Goal: Information Seeking & Learning: Learn about a topic

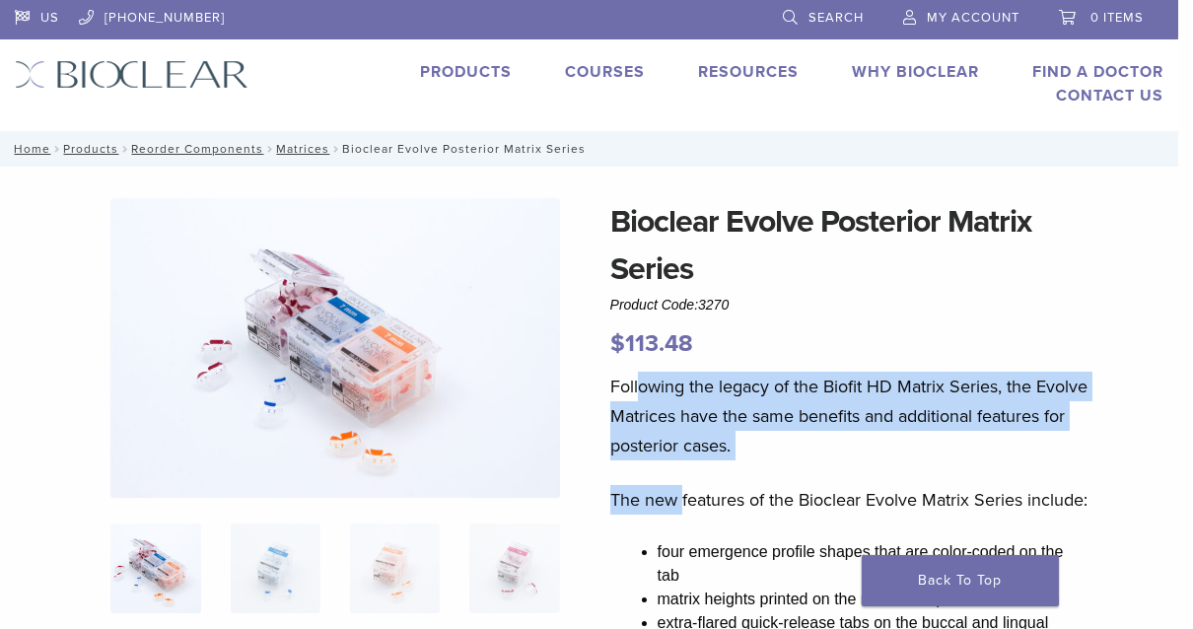
drag, startPoint x: 638, startPoint y: 382, endPoint x: 681, endPoint y: 471, distance: 99.7
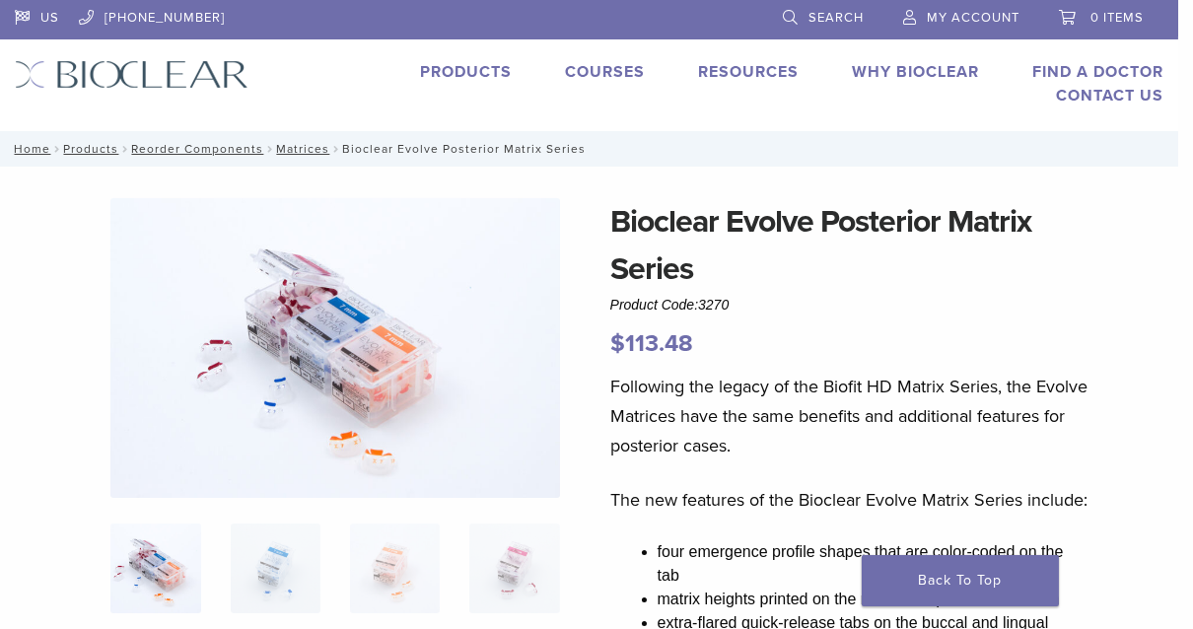
click at [443, 70] on link "Products" at bounding box center [466, 72] width 92 height 20
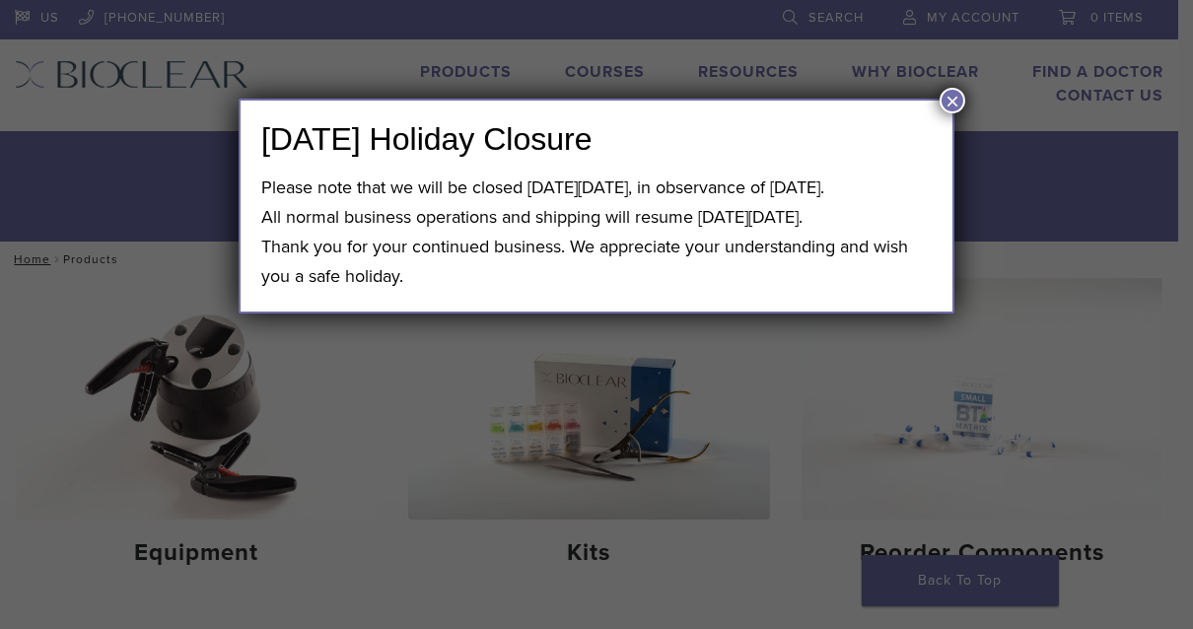
click at [947, 99] on button "×" at bounding box center [953, 101] width 26 height 26
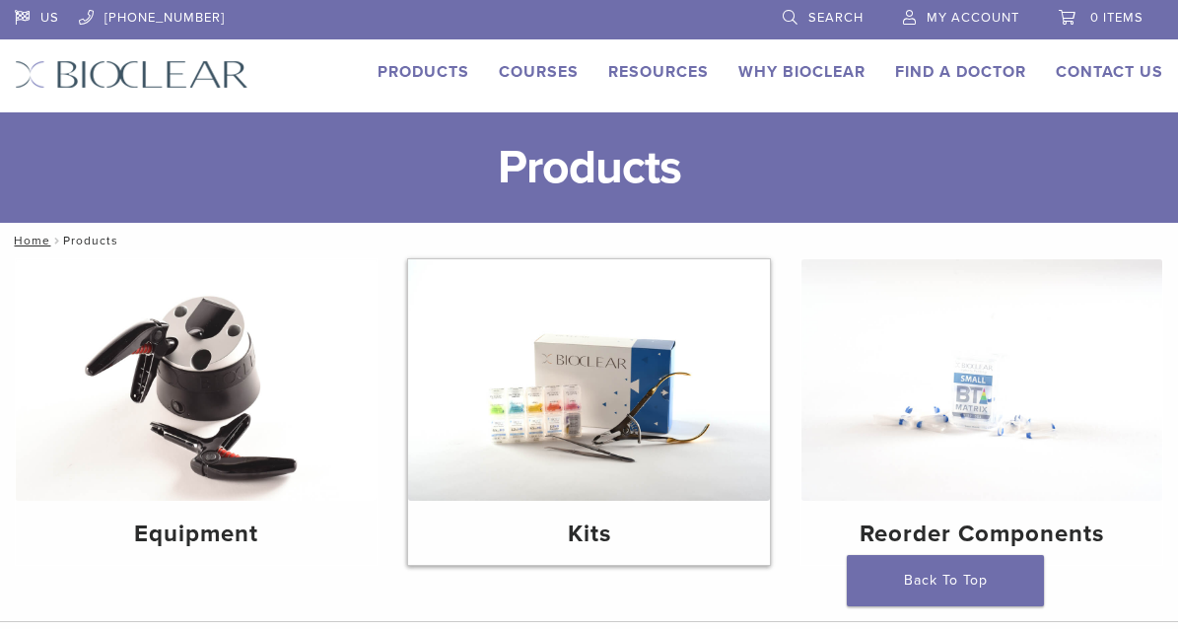
click at [627, 443] on img at bounding box center [588, 380] width 361 height 242
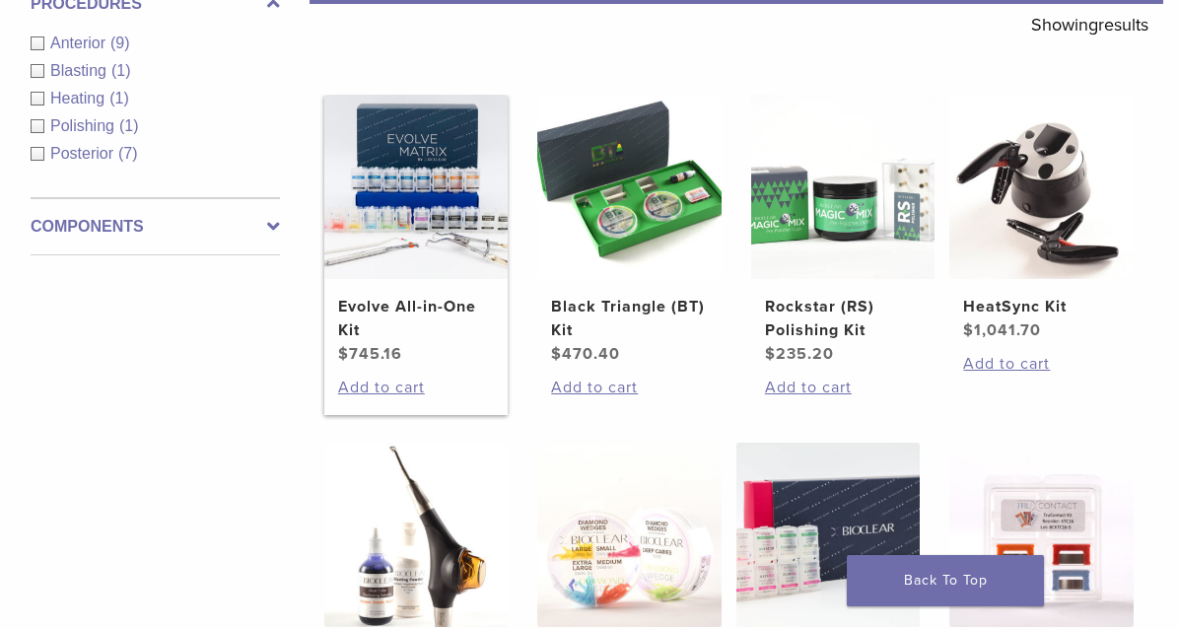
scroll to position [394, 0]
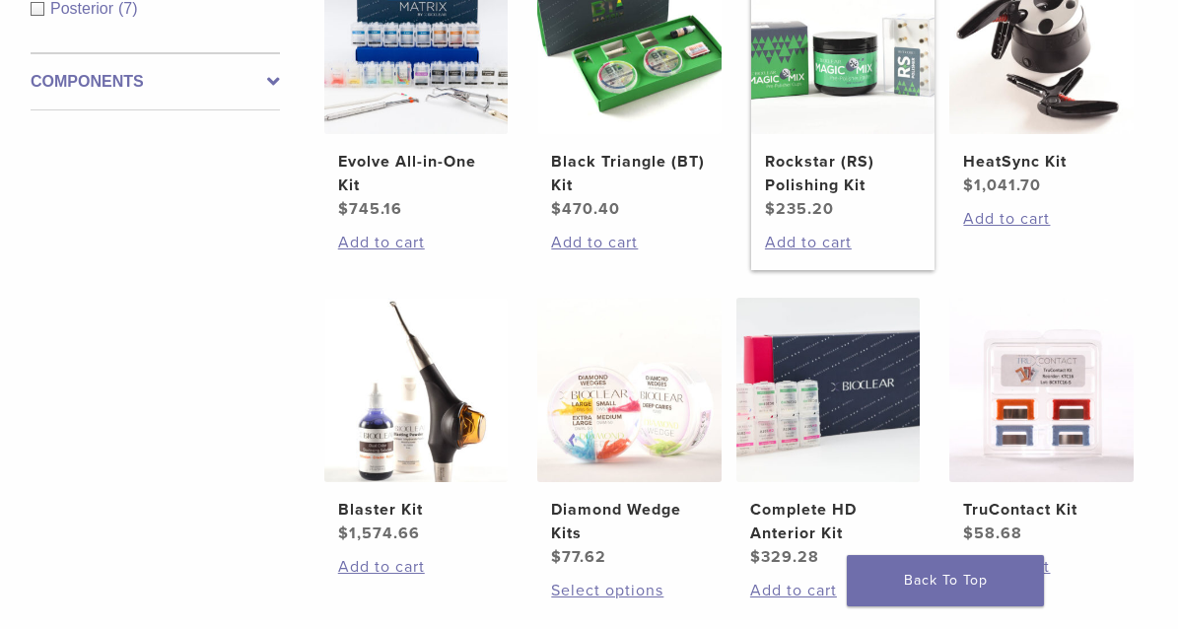
drag, startPoint x: 751, startPoint y: 30, endPoint x: 758, endPoint y: 84, distance: 54.7
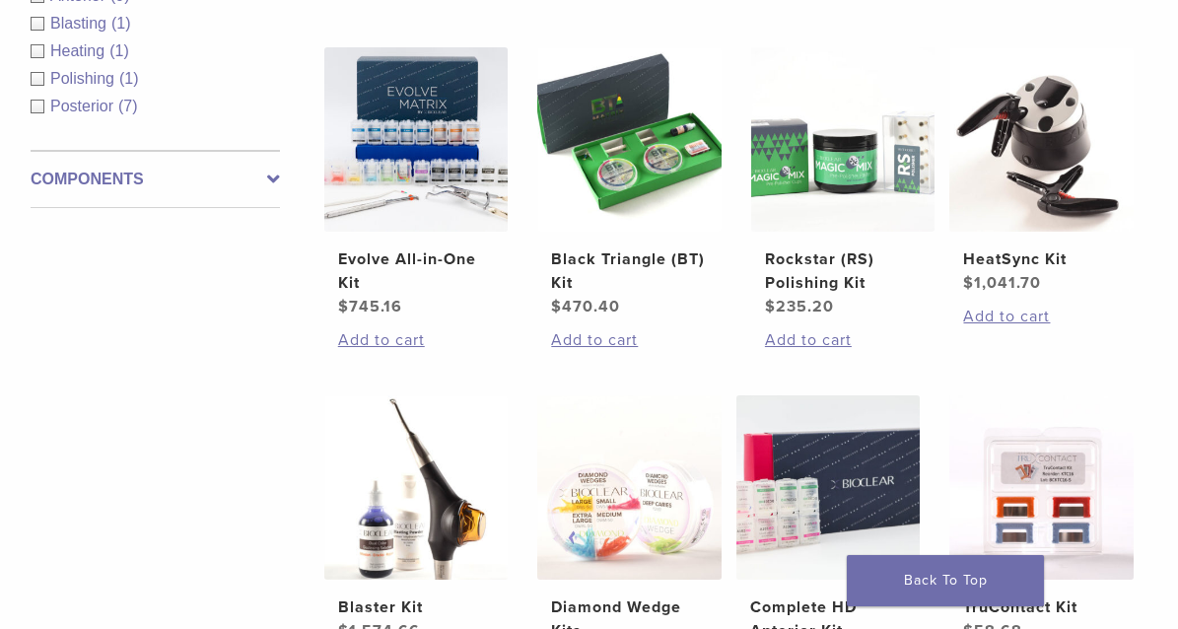
scroll to position [316, 0]
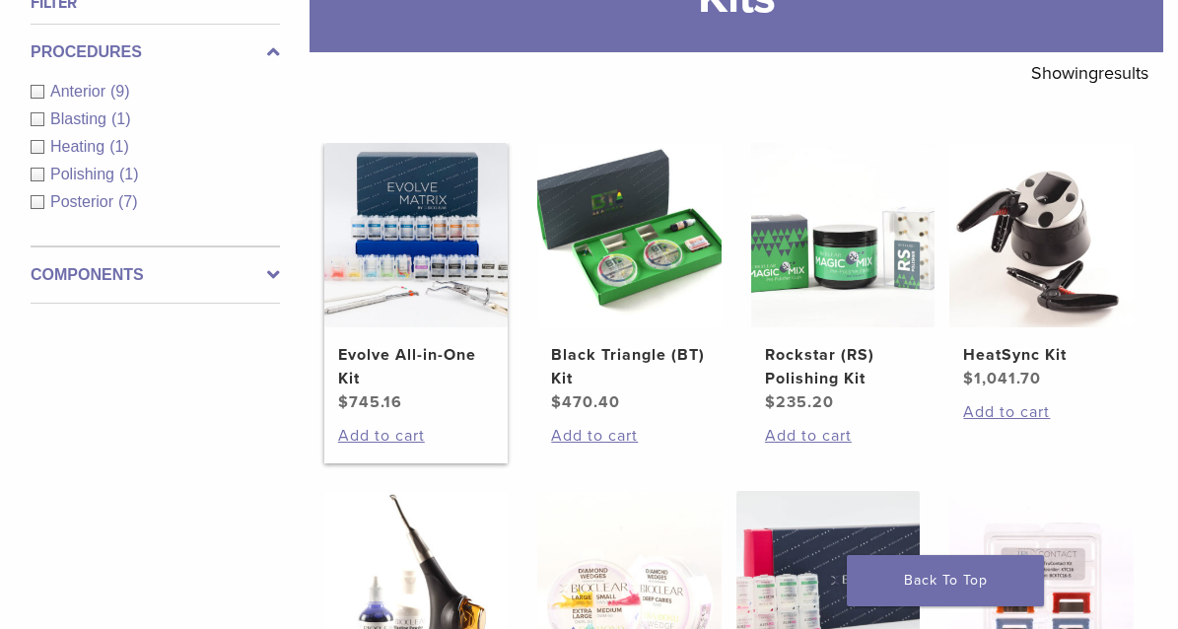
click at [367, 311] on img at bounding box center [416, 235] width 184 height 184
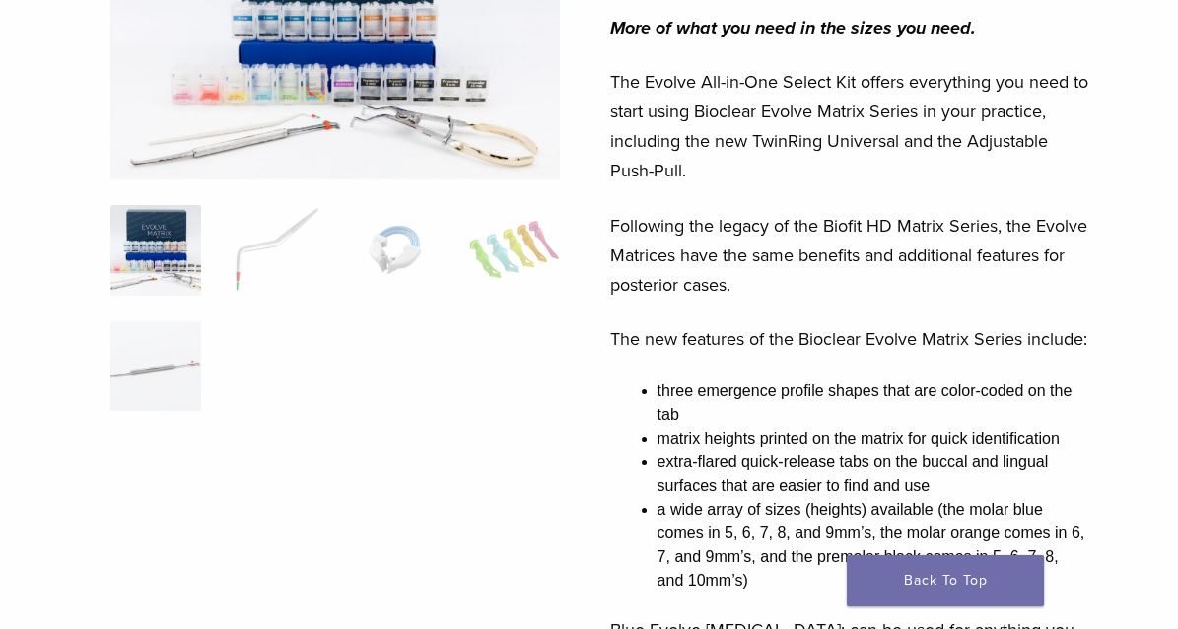
scroll to position [394, 0]
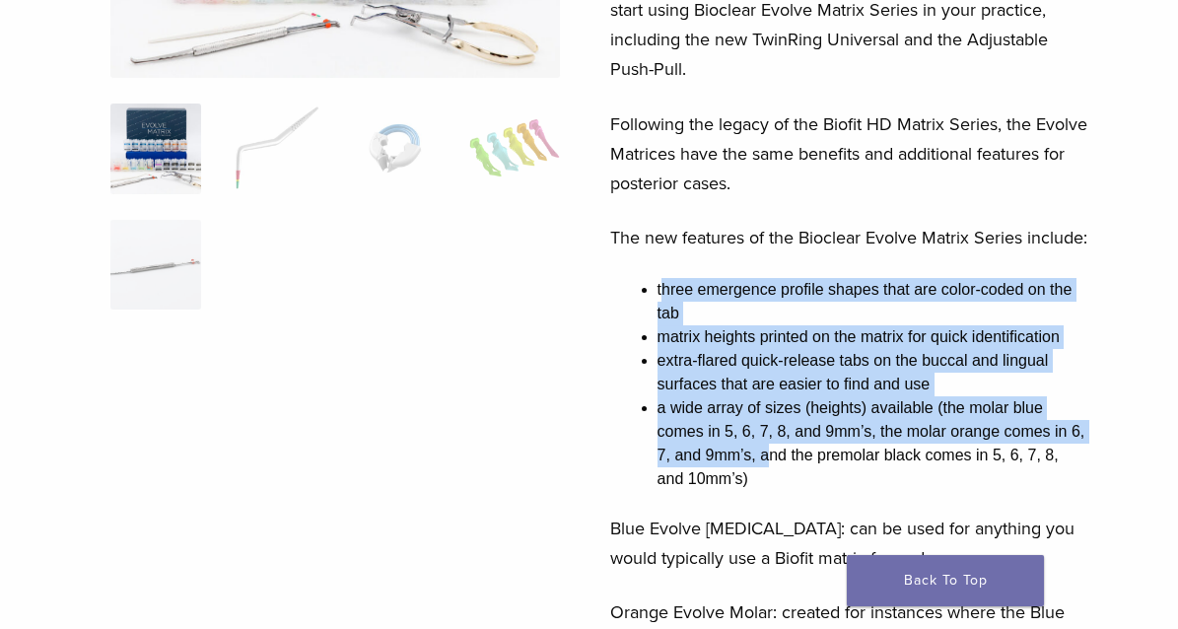
drag, startPoint x: 667, startPoint y: 344, endPoint x: 768, endPoint y: 511, distance: 194.6
click at [768, 491] on ul "three emergence profile shapes that are color-coded on the tab matrix heights p…" at bounding box center [873, 384] width 431 height 213
click at [768, 491] on li "a wide array of sizes (heights) available (the molar blue comes in 5, 6, 7, 8, …" at bounding box center [873, 443] width 431 height 95
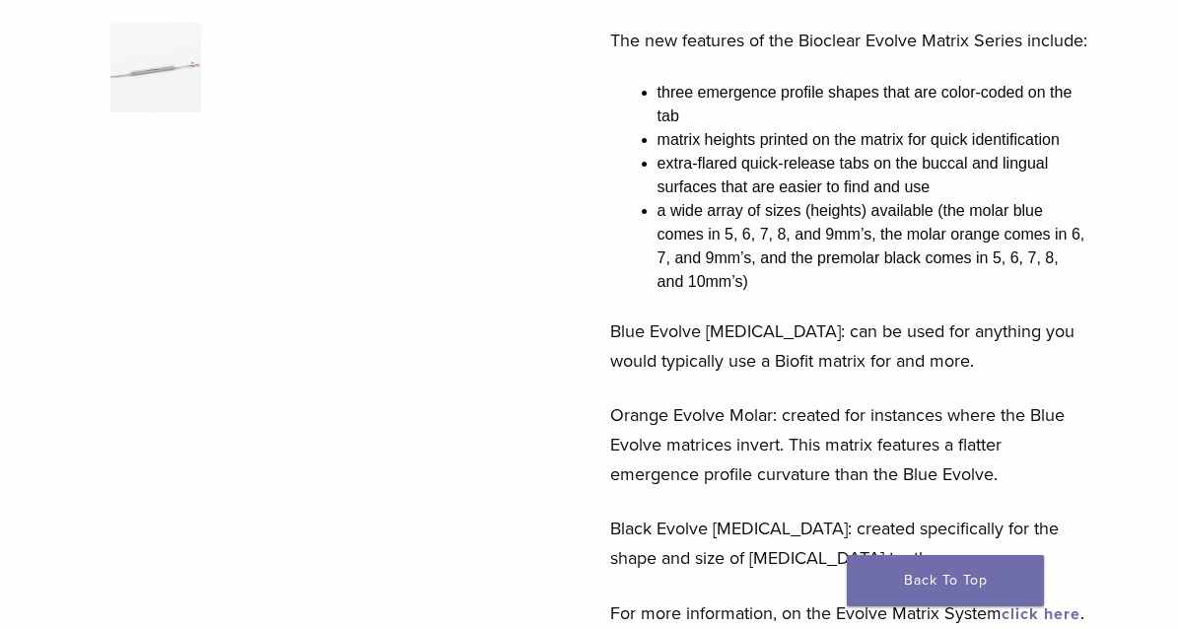
scroll to position [689, 0]
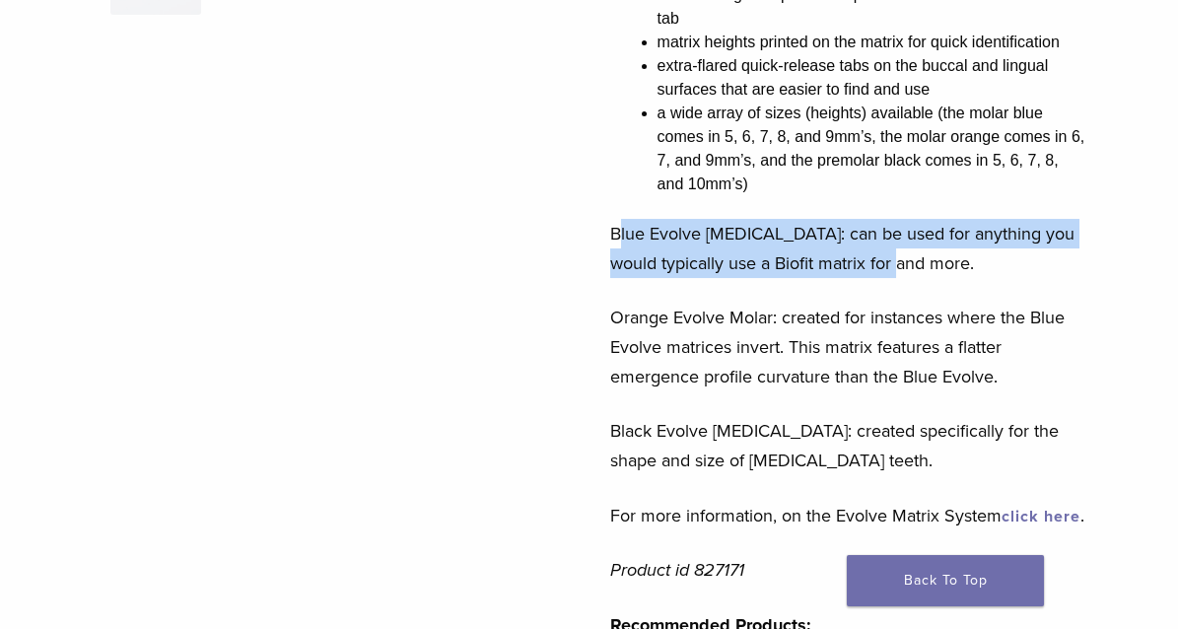
drag, startPoint x: 615, startPoint y: 290, endPoint x: 966, endPoint y: 325, distance: 352.8
click at [966, 278] on p "Blue Evolve [MEDICAL_DATA]: can be used for anything you would typically use a …" at bounding box center [849, 248] width 478 height 59
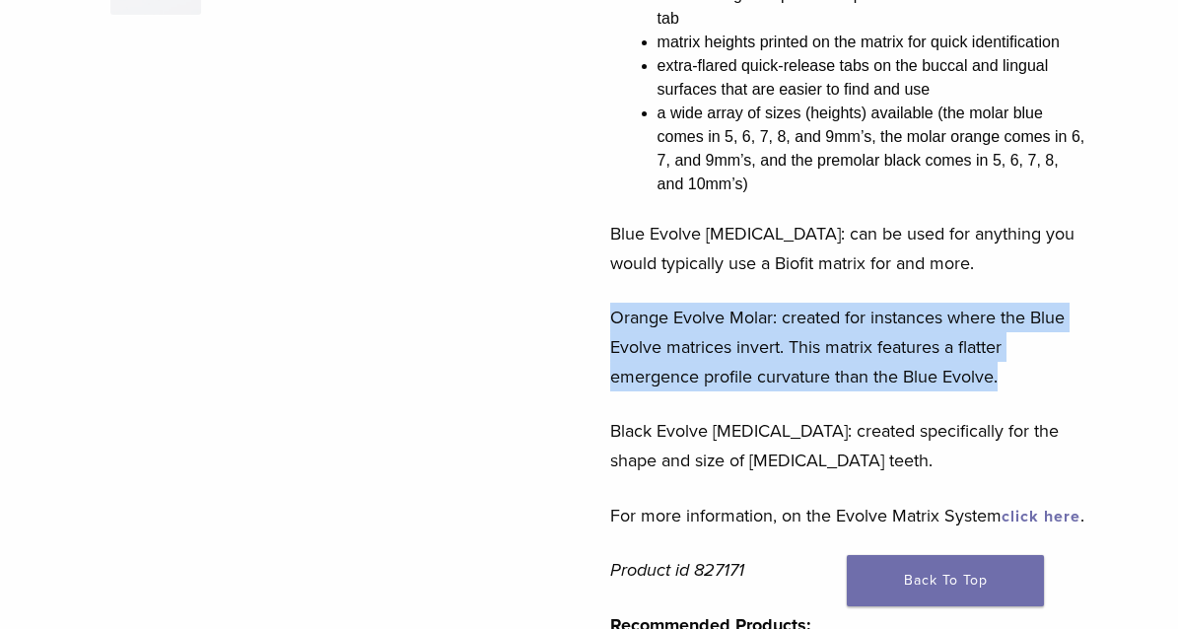
drag, startPoint x: 629, startPoint y: 366, endPoint x: 1016, endPoint y: 431, distance: 391.9
click at [1016, 391] on p "Orange Evolve Molar: created for instances where the Blue Evolve matrices inver…" at bounding box center [849, 347] width 478 height 89
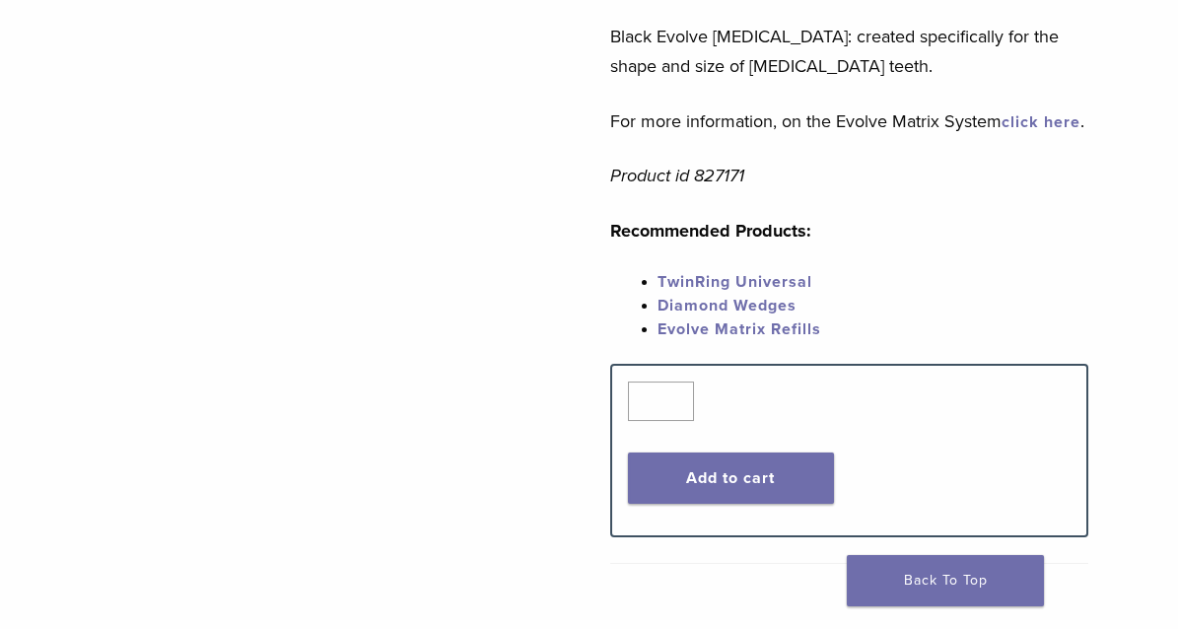
scroll to position [1183, 0]
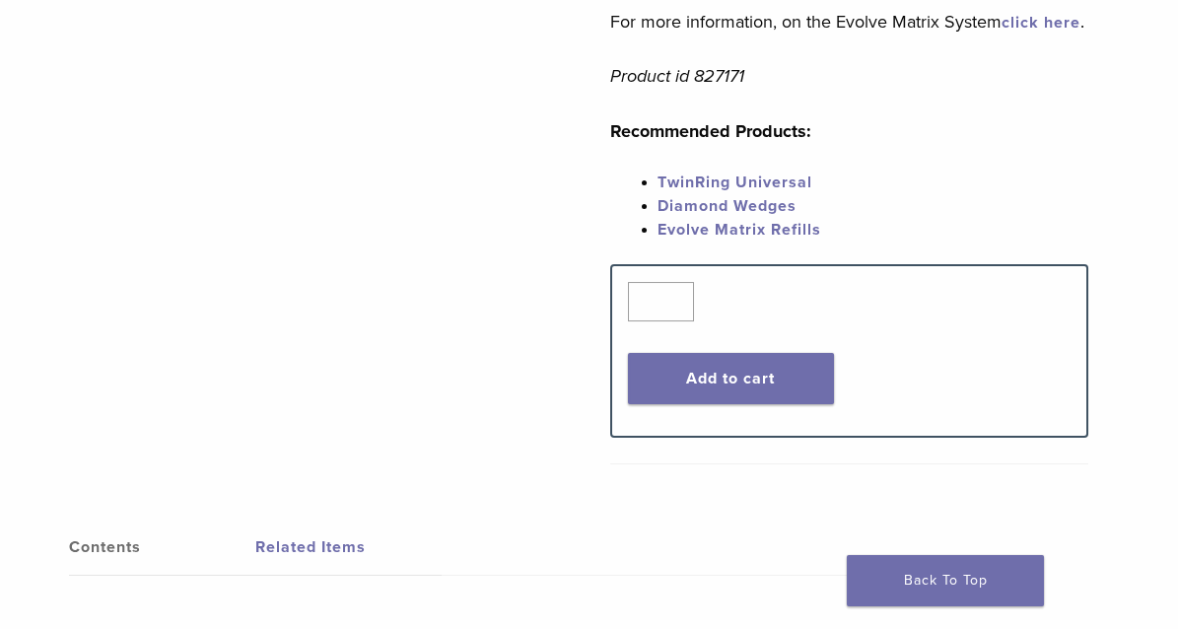
click at [713, 192] on link "TwinRing Universal" at bounding box center [735, 183] width 155 height 20
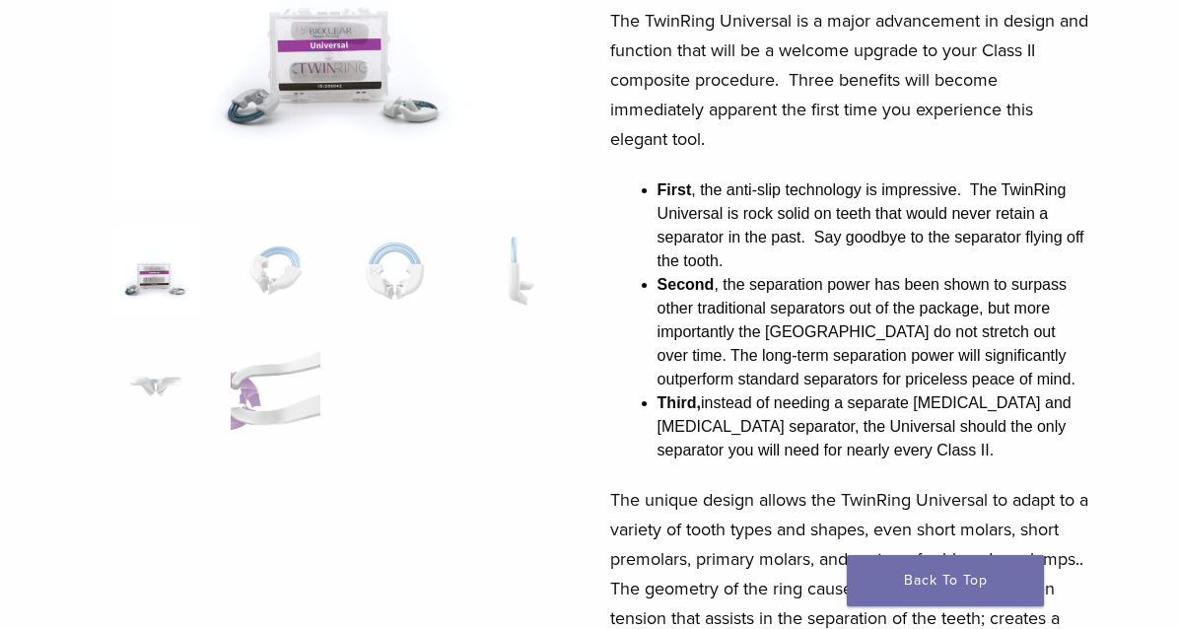
scroll to position [295, 0]
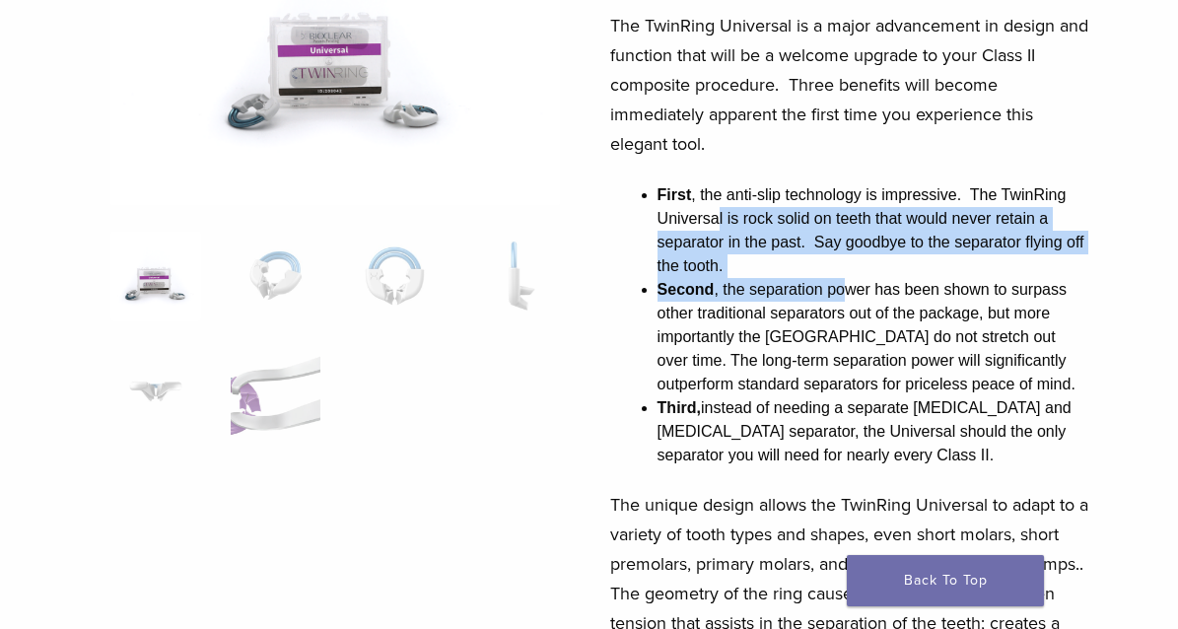
drag, startPoint x: 730, startPoint y: 236, endPoint x: 844, endPoint y: 315, distance: 138.9
click at [844, 315] on ul "First , the anti-slip technology is impressive. The TwinRing Universal is rock …" at bounding box center [873, 325] width 431 height 284
click at [844, 315] on li "Second , the separation power has been shown to surpass other traditional separ…" at bounding box center [873, 337] width 431 height 118
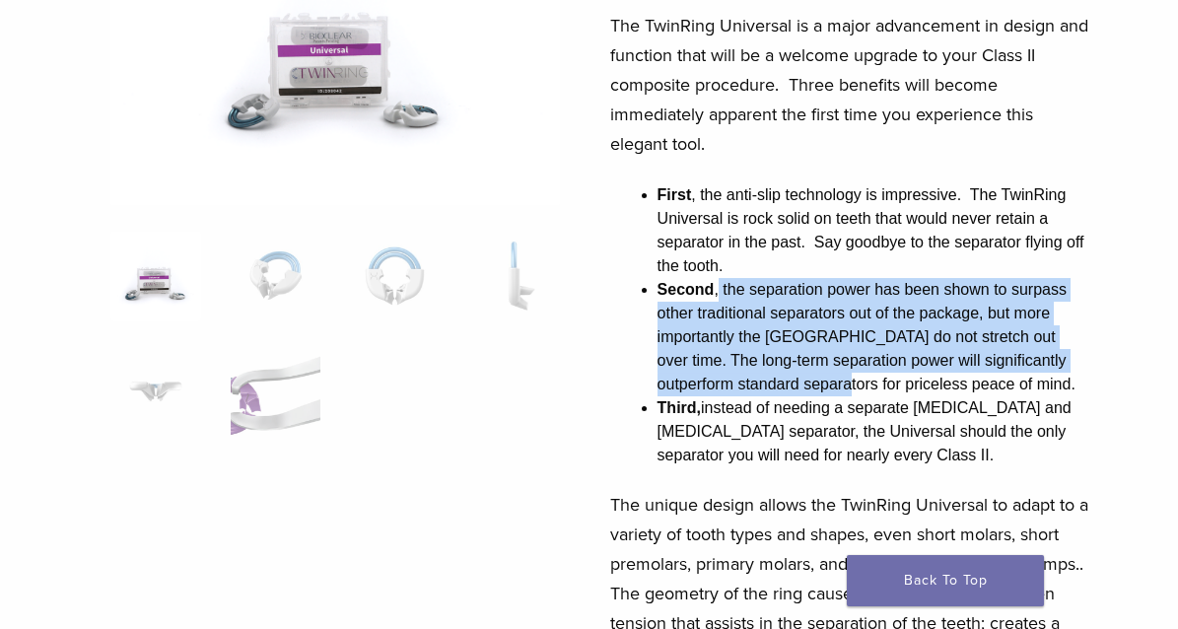
drag, startPoint x: 813, startPoint y: 365, endPoint x: 832, endPoint y: 415, distance: 53.7
click at [832, 396] on li "Second , the separation power has been shown to surpass other traditional separ…" at bounding box center [873, 337] width 431 height 118
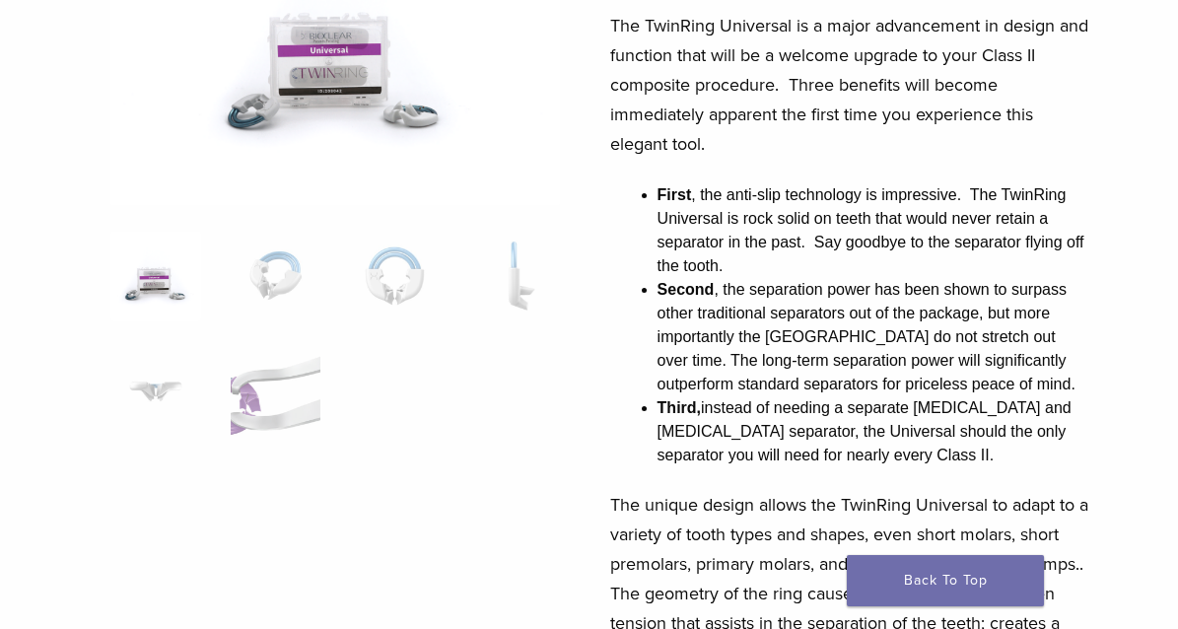
click at [832, 416] on li "Third, instead of needing a separate [MEDICAL_DATA] and [MEDICAL_DATA] separato…" at bounding box center [873, 431] width 431 height 71
drag, startPoint x: 789, startPoint y: 388, endPoint x: 931, endPoint y: 456, distance: 157.4
click at [931, 456] on ul "First , the anti-slip technology is impressive. The TwinRing Universal is rock …" at bounding box center [873, 325] width 431 height 284
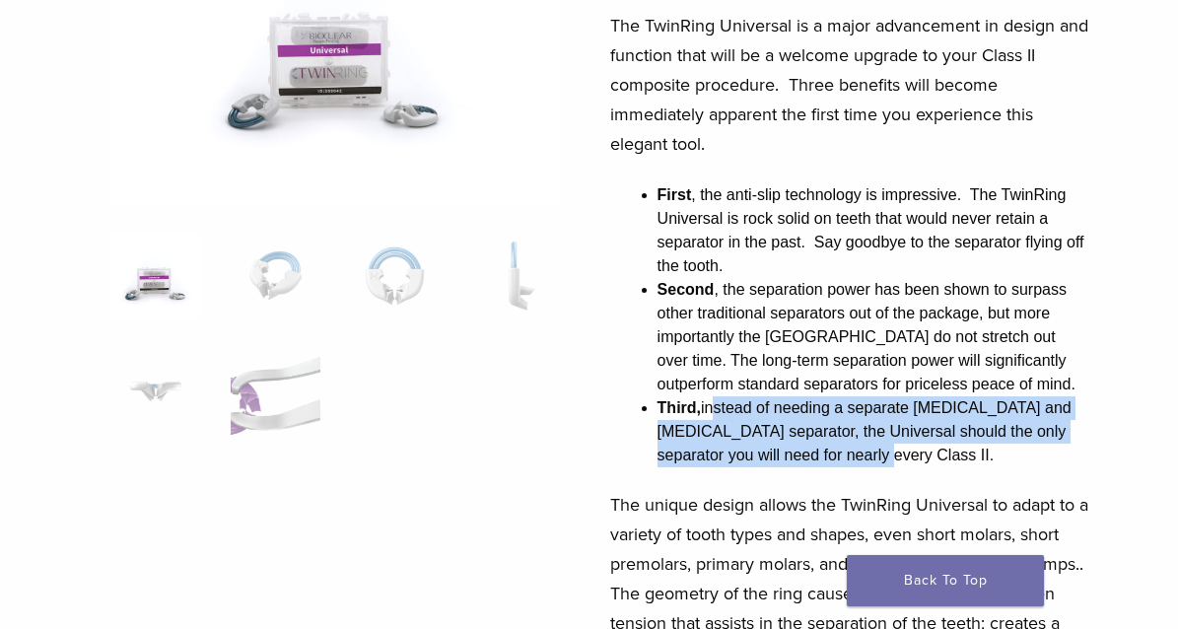
drag, startPoint x: 766, startPoint y: 451, endPoint x: 716, endPoint y: 434, distance: 53.0
click at [716, 434] on li "Third, instead of needing a separate [MEDICAL_DATA] and [MEDICAL_DATA] separato…" at bounding box center [873, 431] width 431 height 71
click at [713, 434] on li "Third, instead of needing a separate [MEDICAL_DATA] and [MEDICAL_DATA] separato…" at bounding box center [873, 431] width 431 height 71
drag, startPoint x: 786, startPoint y: 432, endPoint x: 878, endPoint y: 476, distance: 102.8
click at [878, 467] on li "Third, instead of needing a separate [MEDICAL_DATA] and [MEDICAL_DATA] separato…" at bounding box center [873, 431] width 431 height 71
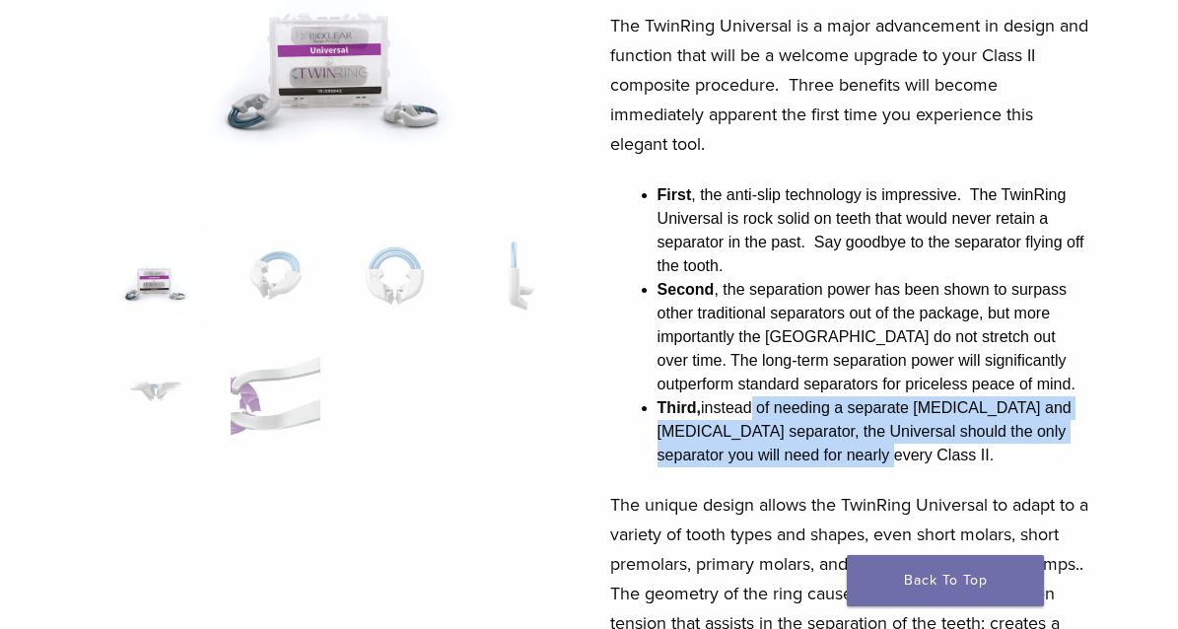
click at [878, 467] on li "Third, instead of needing a separate [MEDICAL_DATA] and [MEDICAL_DATA] separato…" at bounding box center [873, 431] width 431 height 71
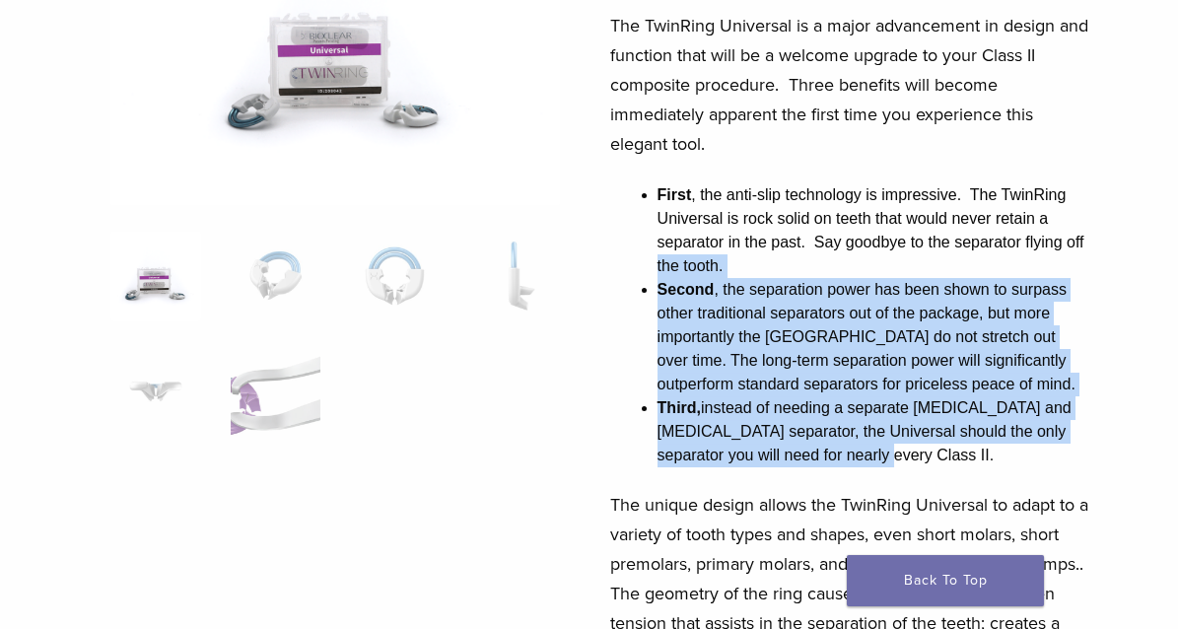
drag, startPoint x: 681, startPoint y: 453, endPoint x: 654, endPoint y: 317, distance: 137.9
click at [658, 298] on ul "First , the anti-slip technology is impressive. The TwinRing Universal is rock …" at bounding box center [873, 325] width 431 height 284
click at [658, 322] on li "Second , the separation power has been shown to surpass other traditional separ…" at bounding box center [873, 337] width 431 height 118
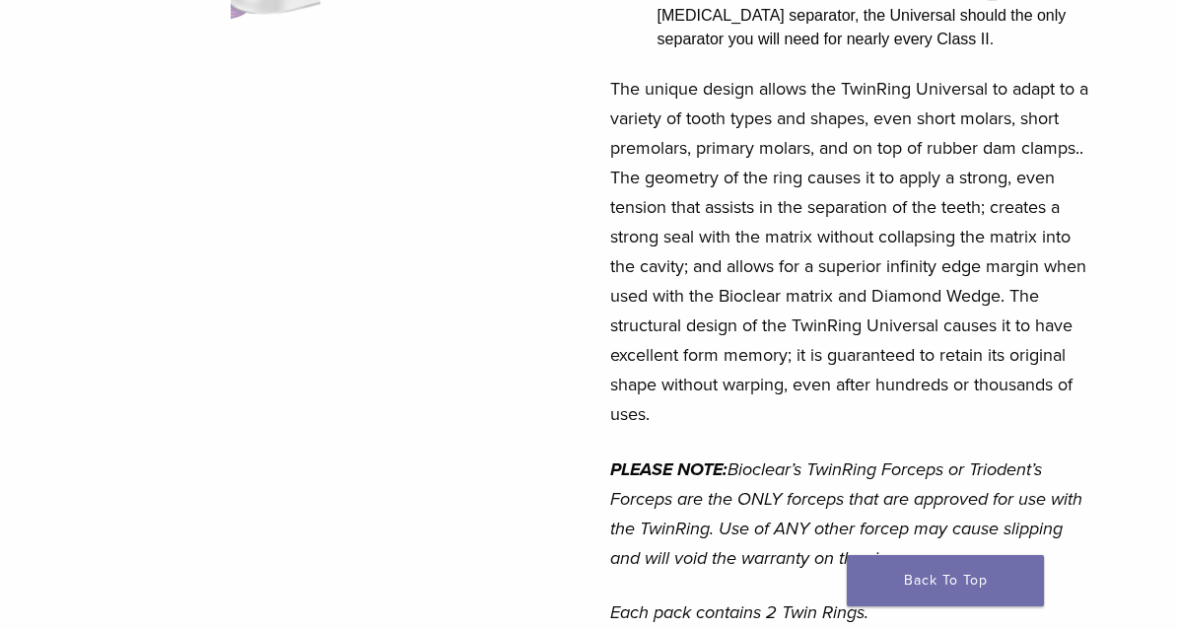
scroll to position [789, 0]
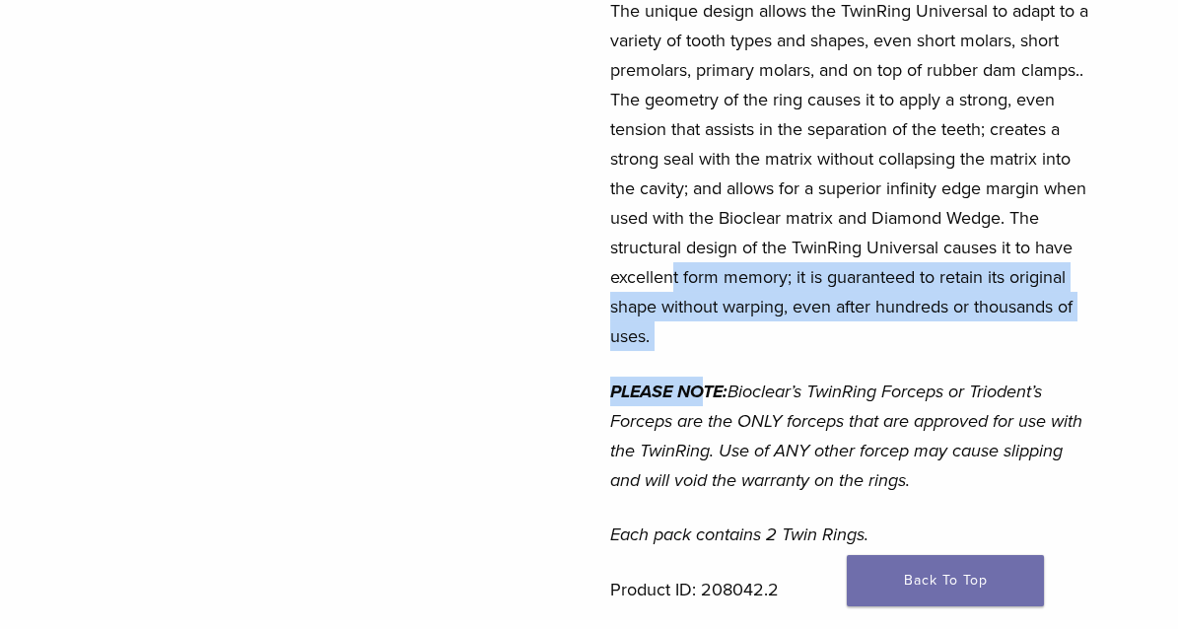
drag, startPoint x: 675, startPoint y: 289, endPoint x: 703, endPoint y: 387, distance: 102.4
click at [703, 387] on div "The TwinRing Universal is a major advancement in design and function that will …" at bounding box center [849, 73] width 478 height 1112
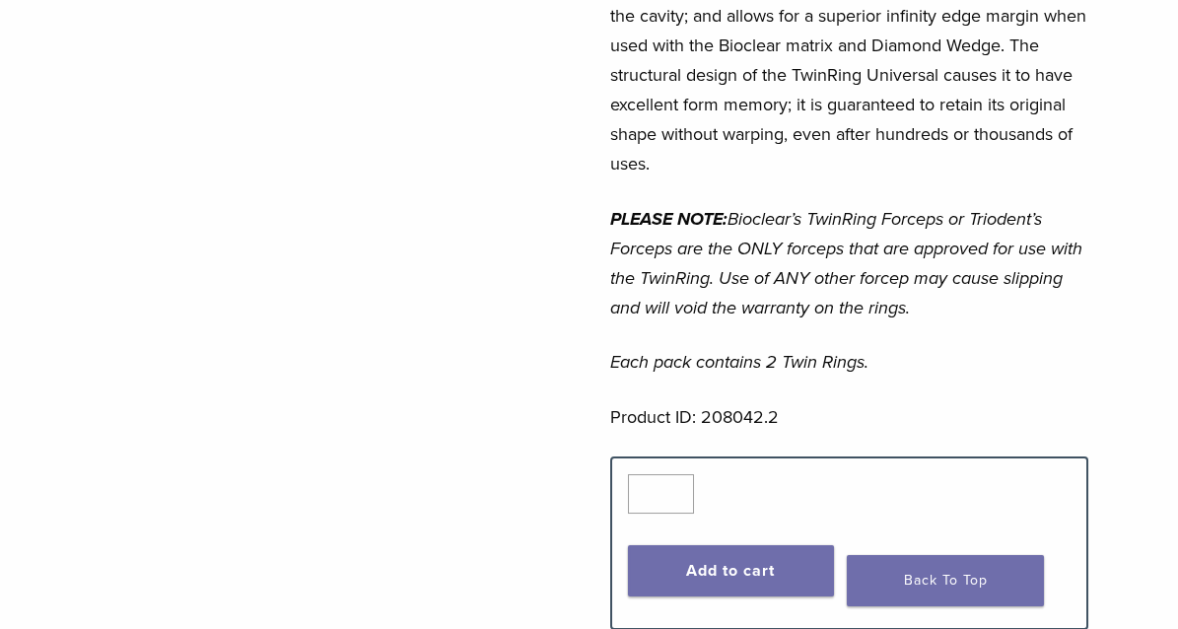
scroll to position [986, 0]
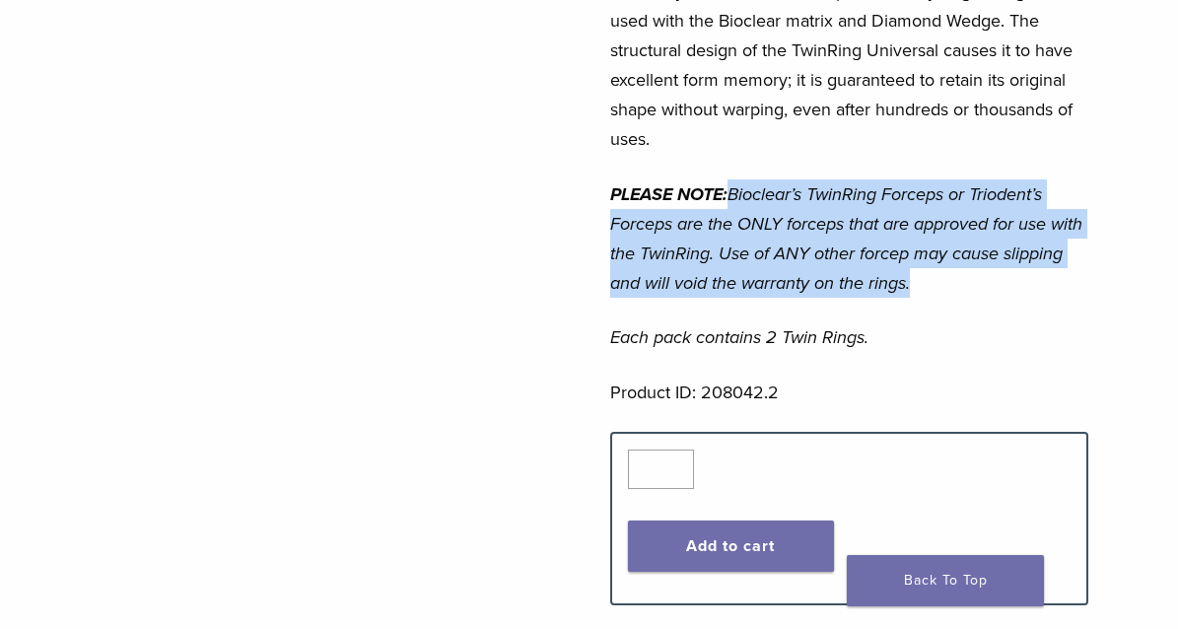
drag, startPoint x: 732, startPoint y: 204, endPoint x: 933, endPoint y: 307, distance: 225.8
click at [933, 298] on p "PLEASE NOTE: Bioclear’s TwinRing Forceps or Triodent’s Forceps are the ONLY for…" at bounding box center [849, 238] width 478 height 118
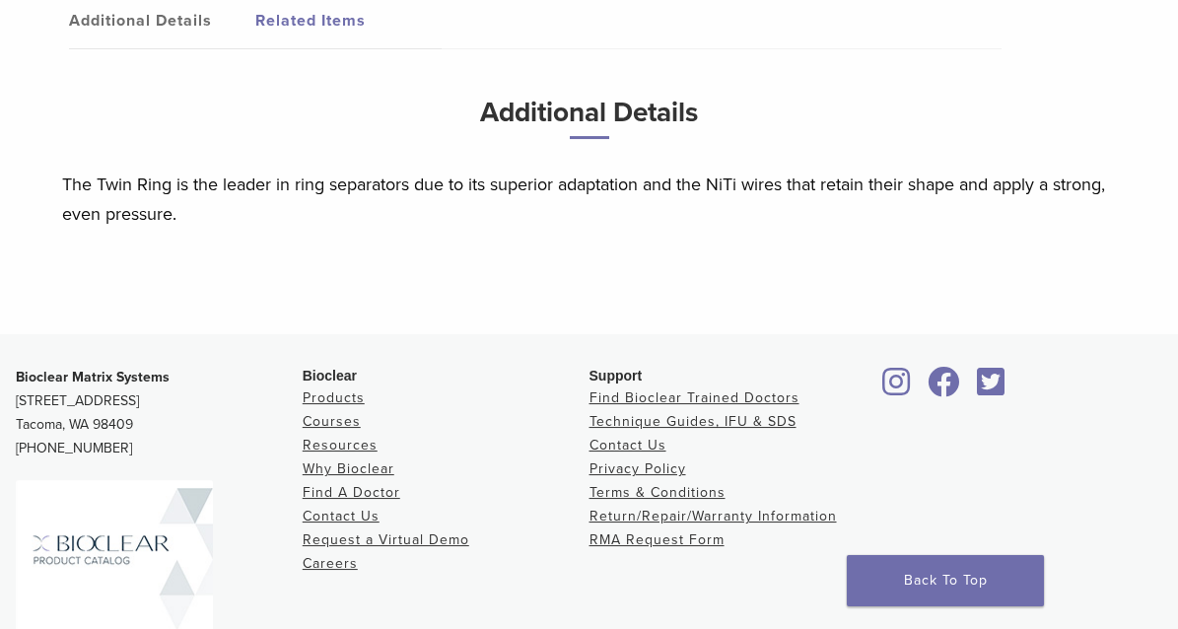
scroll to position [1578, 0]
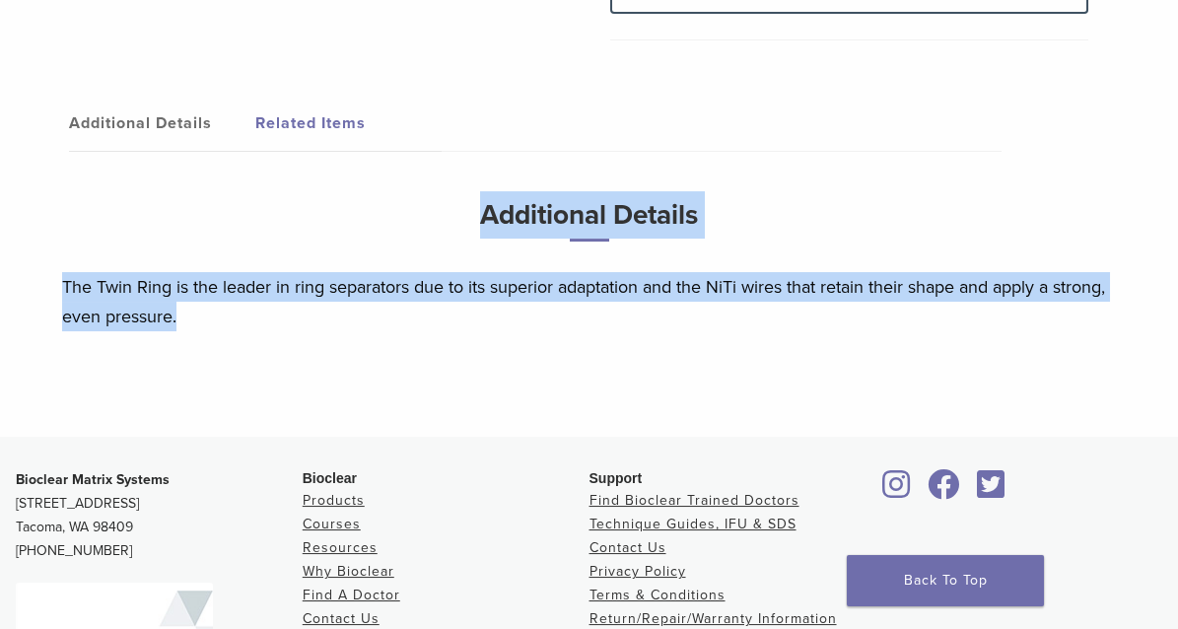
drag, startPoint x: 195, startPoint y: 291, endPoint x: 125, endPoint y: 235, distance: 89.8
click at [125, 235] on div "Additional Details The Twin Ring is the leader in ring separators due to its su…" at bounding box center [589, 274] width 1085 height 166
click at [130, 234] on h3 "Additional Details" at bounding box center [589, 224] width 1055 height 66
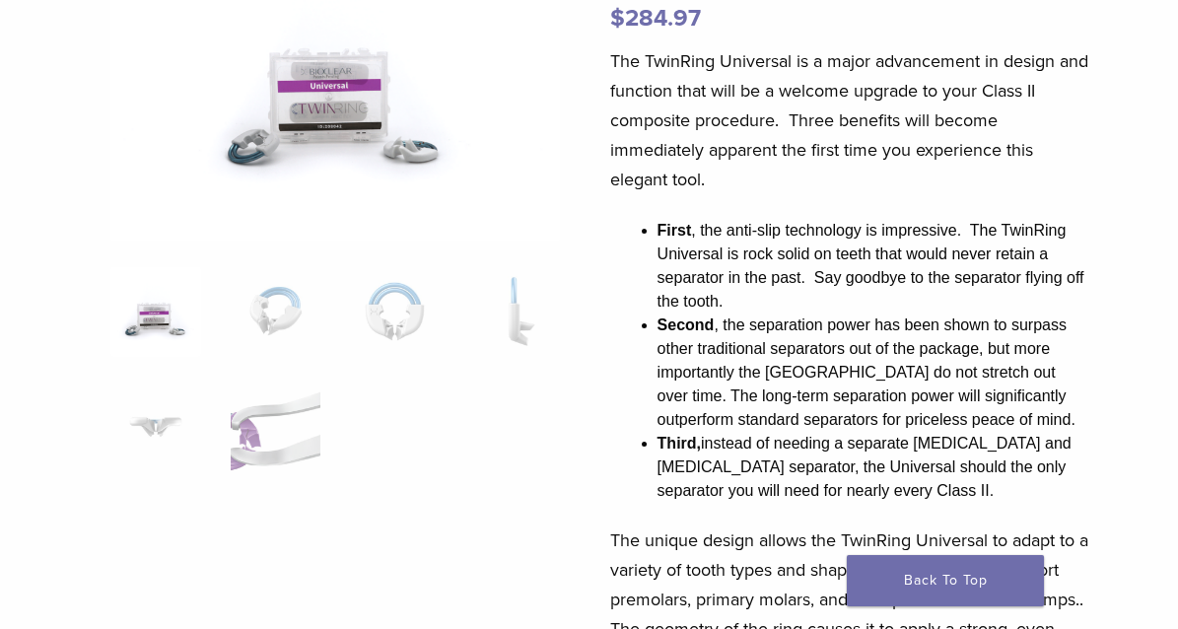
scroll to position [197, 0]
